Goal: Task Accomplishment & Management: Use online tool/utility

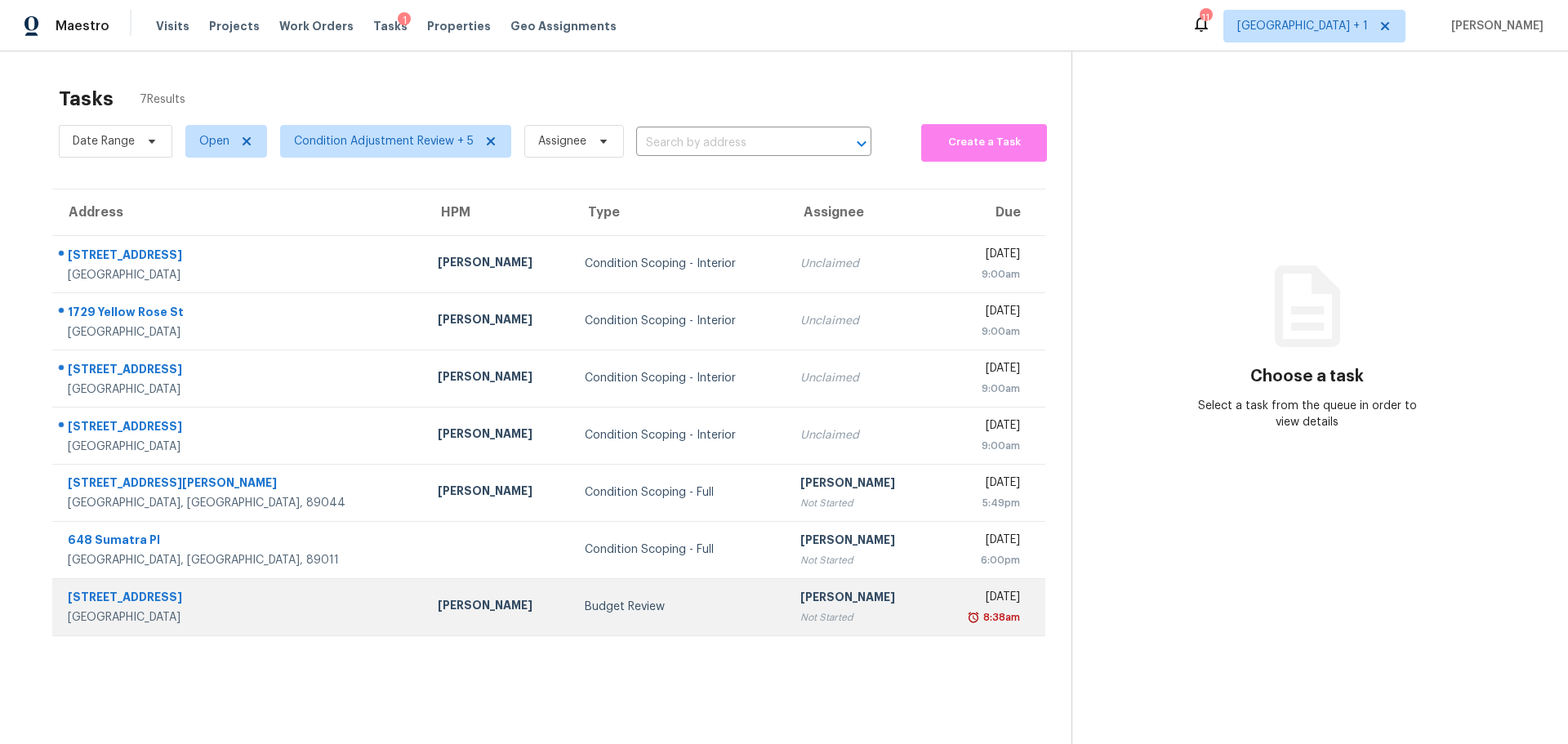
click at [237, 611] on div "[GEOGRAPHIC_DATA]" at bounding box center [239, 618] width 343 height 16
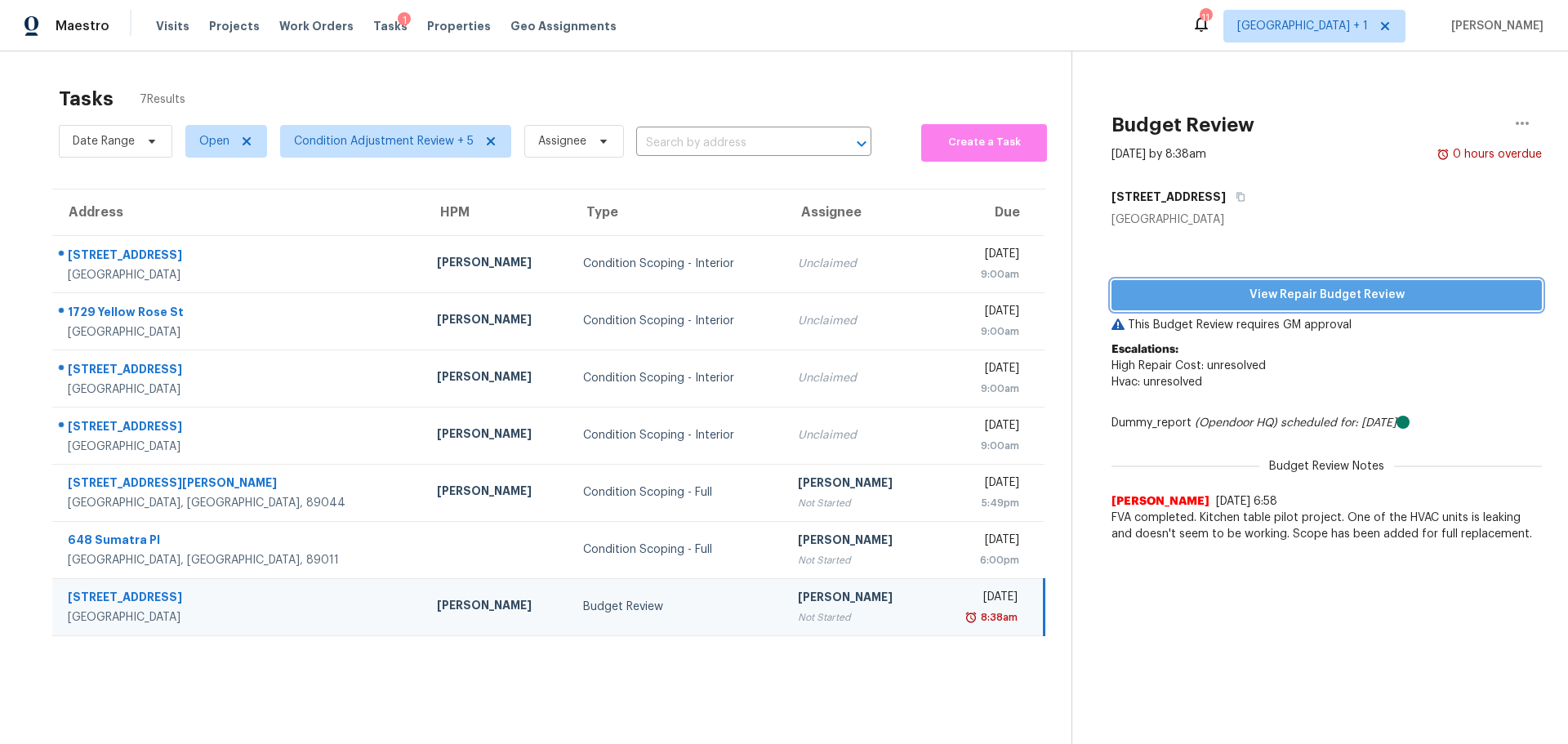
click at [1235, 290] on span "View Repair Budget Review" at bounding box center [1326, 295] width 404 height 21
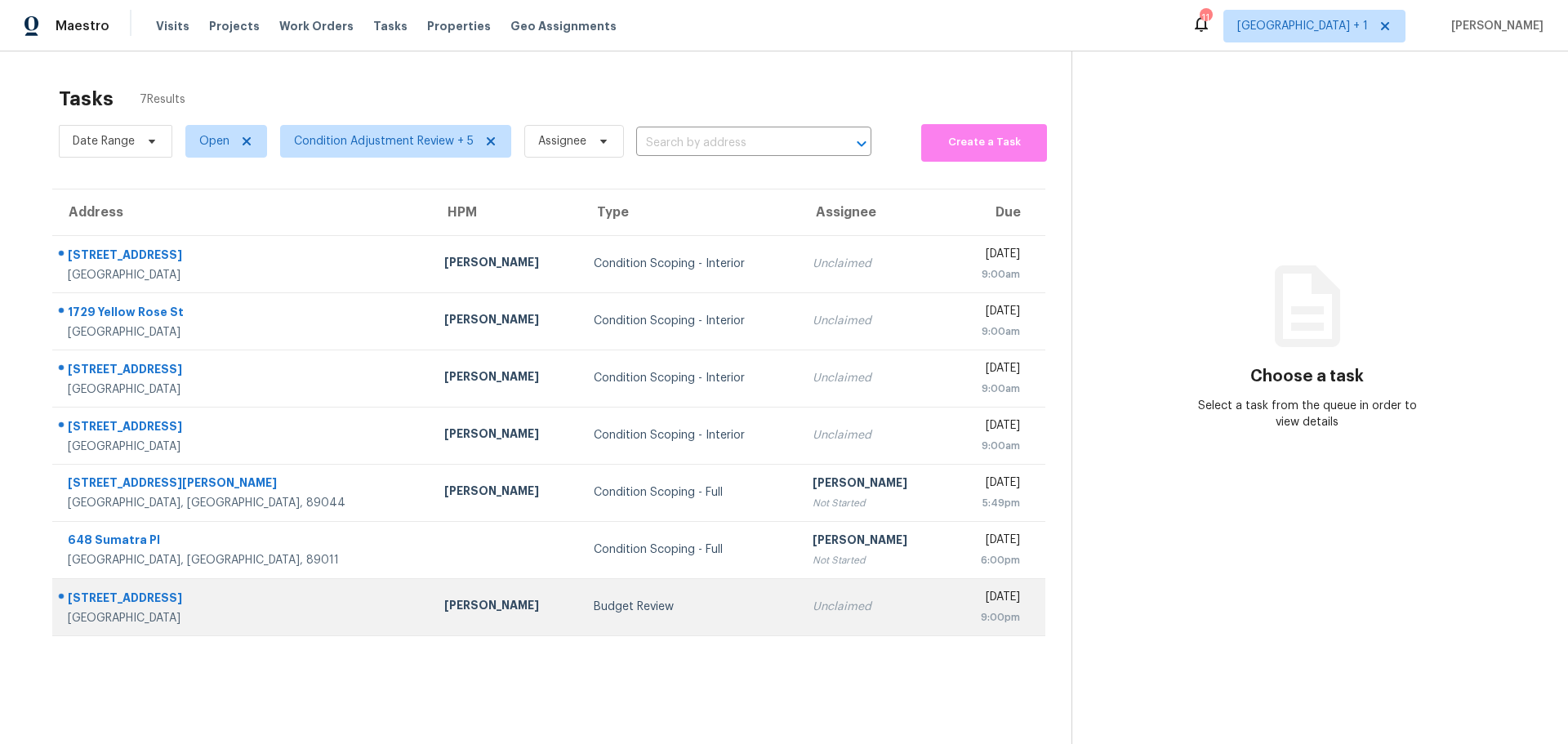
click at [581, 617] on td "Budget Review" at bounding box center [690, 606] width 219 height 57
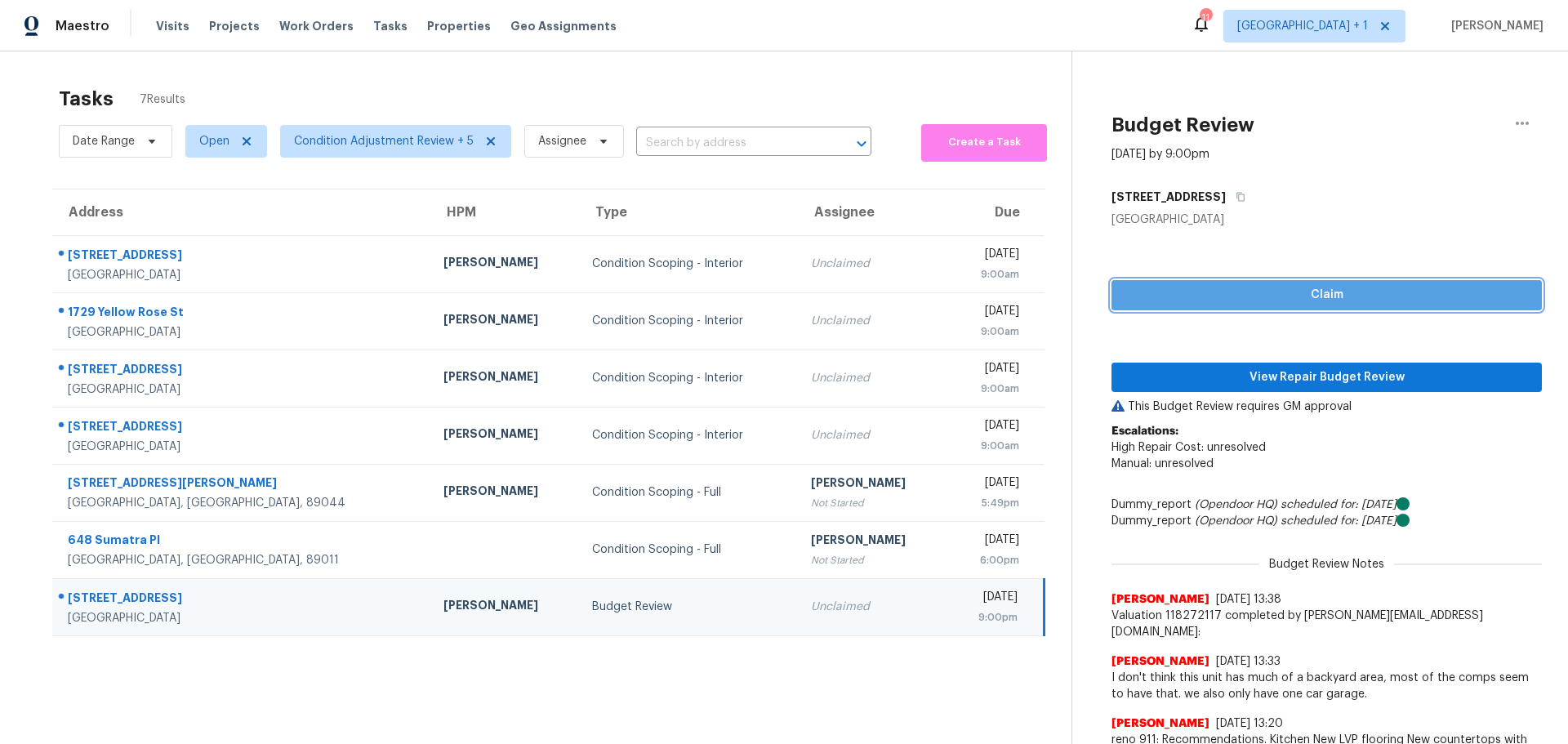
click at [1219, 283] on button "Claim" at bounding box center [1326, 295] width 431 height 30
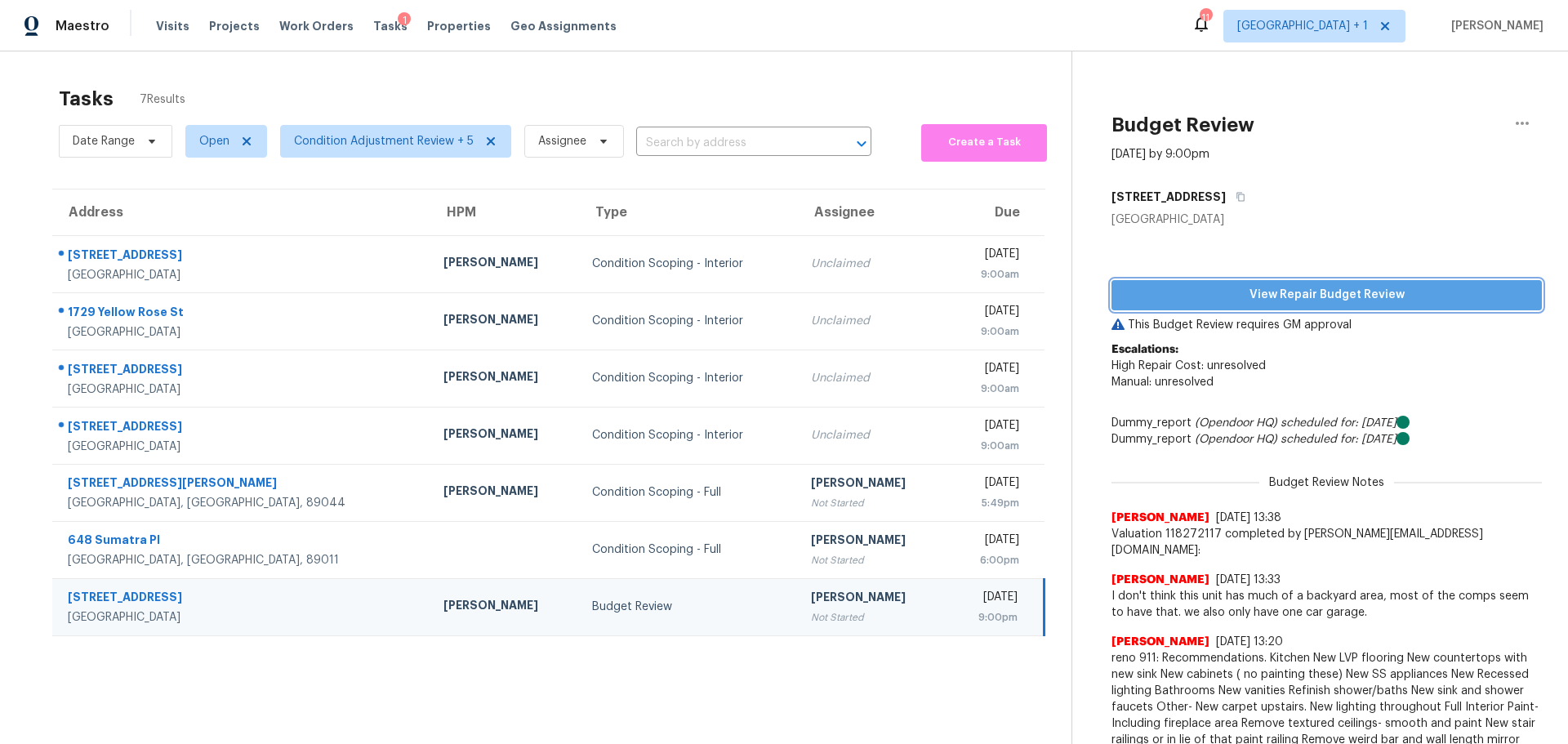
click at [1241, 289] on span "View Repair Budget Review" at bounding box center [1326, 295] width 404 height 21
